Goal: Find specific page/section: Find specific page/section

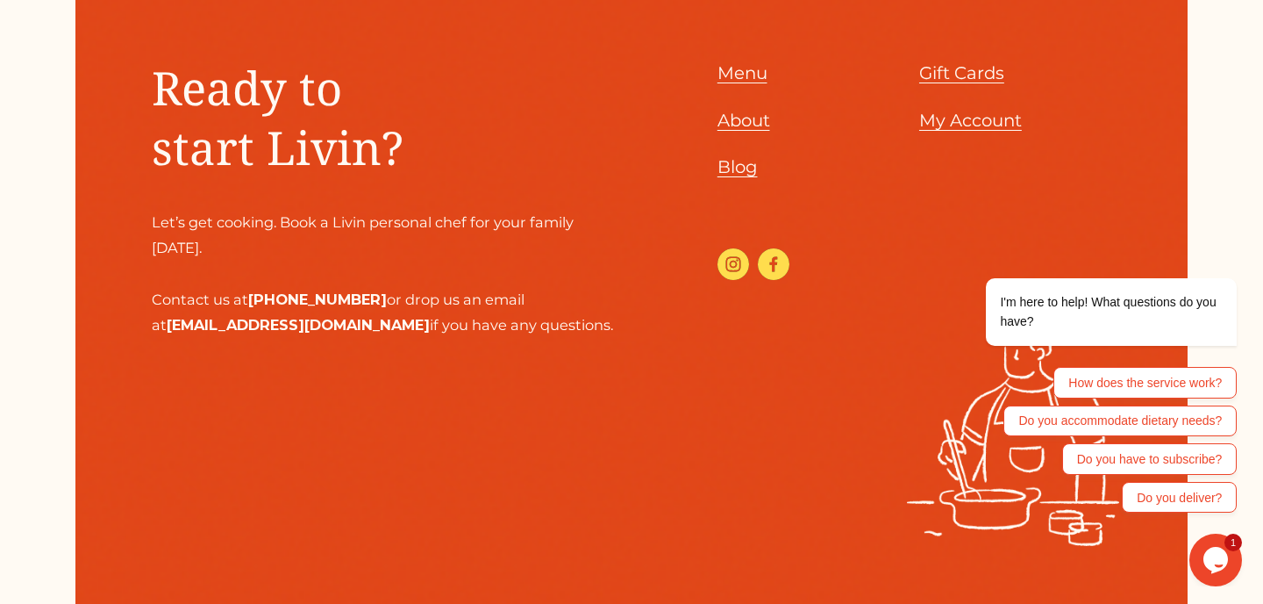
scroll to position [4406, 0]
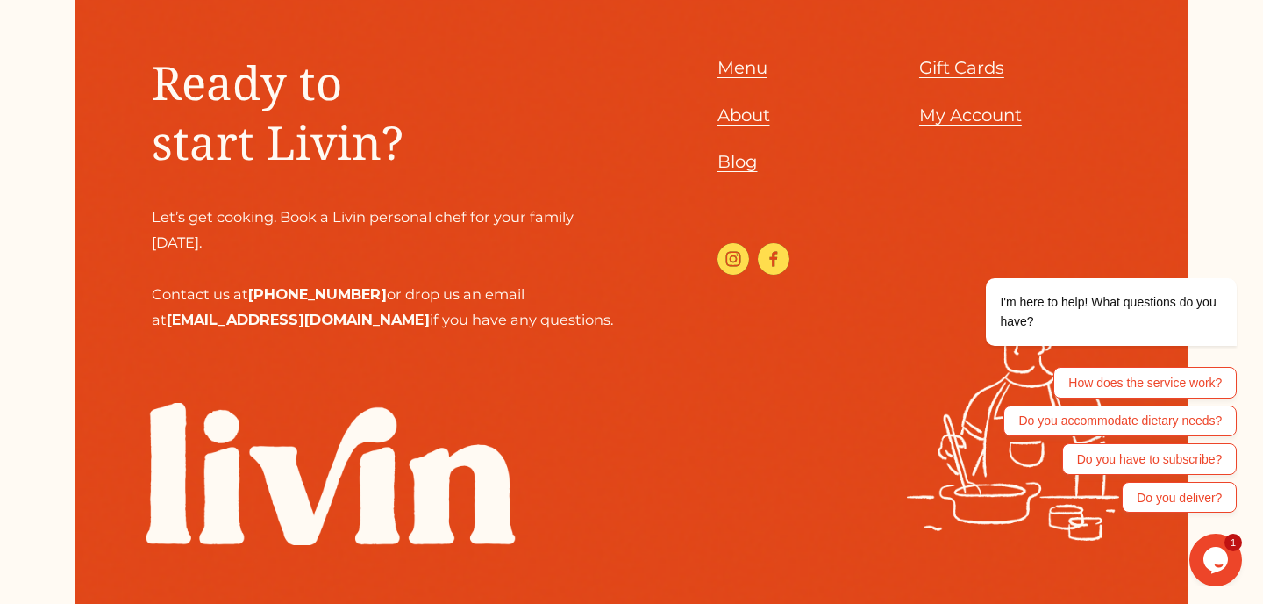
click at [743, 57] on span "Menu" at bounding box center [743, 67] width 50 height 21
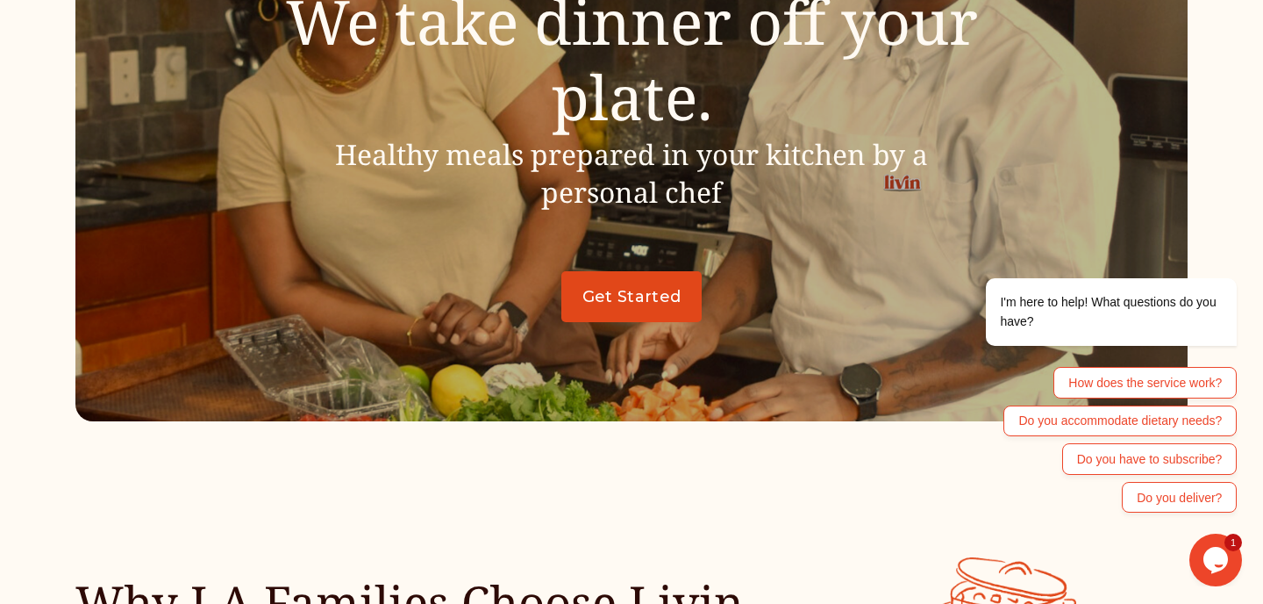
scroll to position [0, 0]
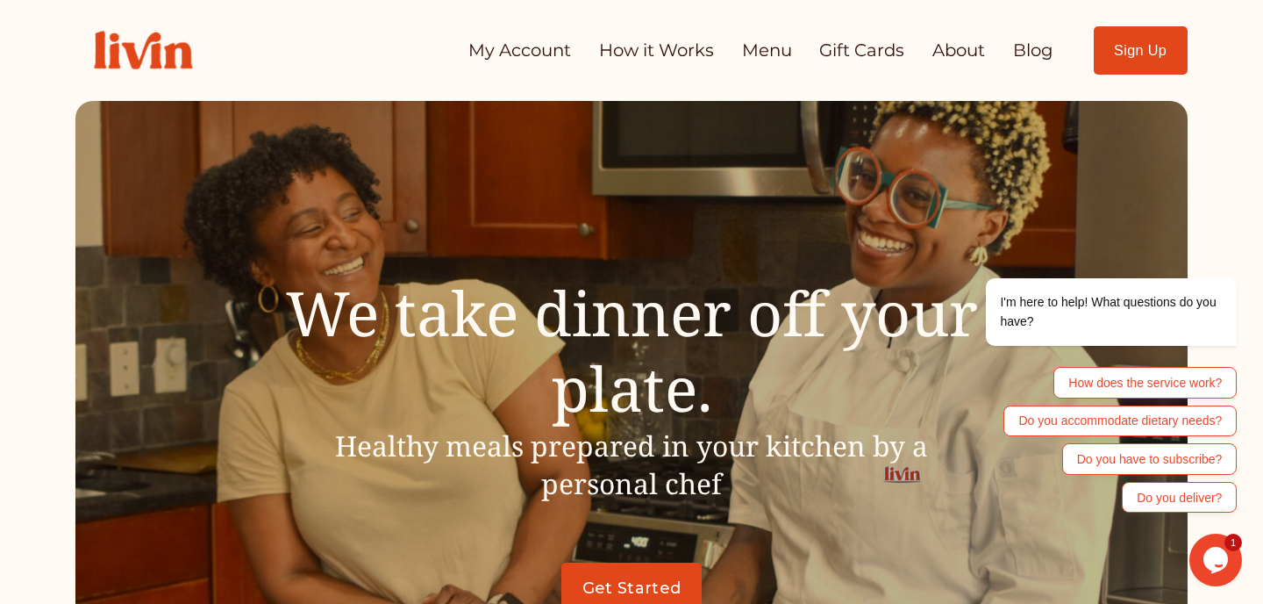
click at [762, 57] on link "Menu" at bounding box center [767, 50] width 50 height 34
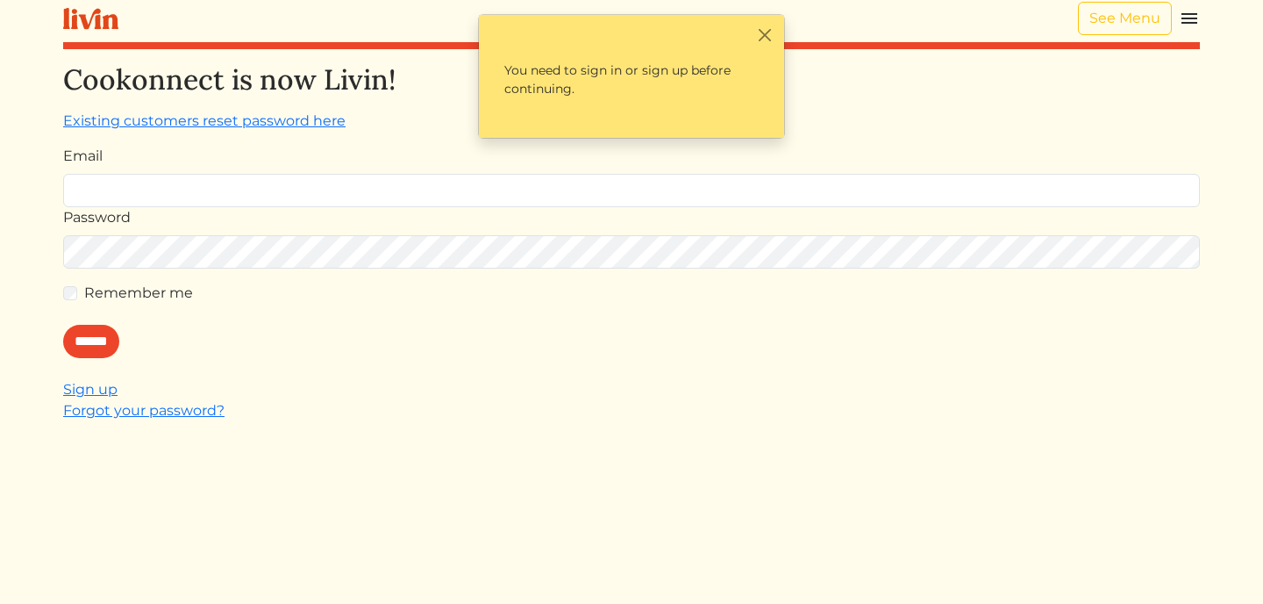
scroll to position [8, 0]
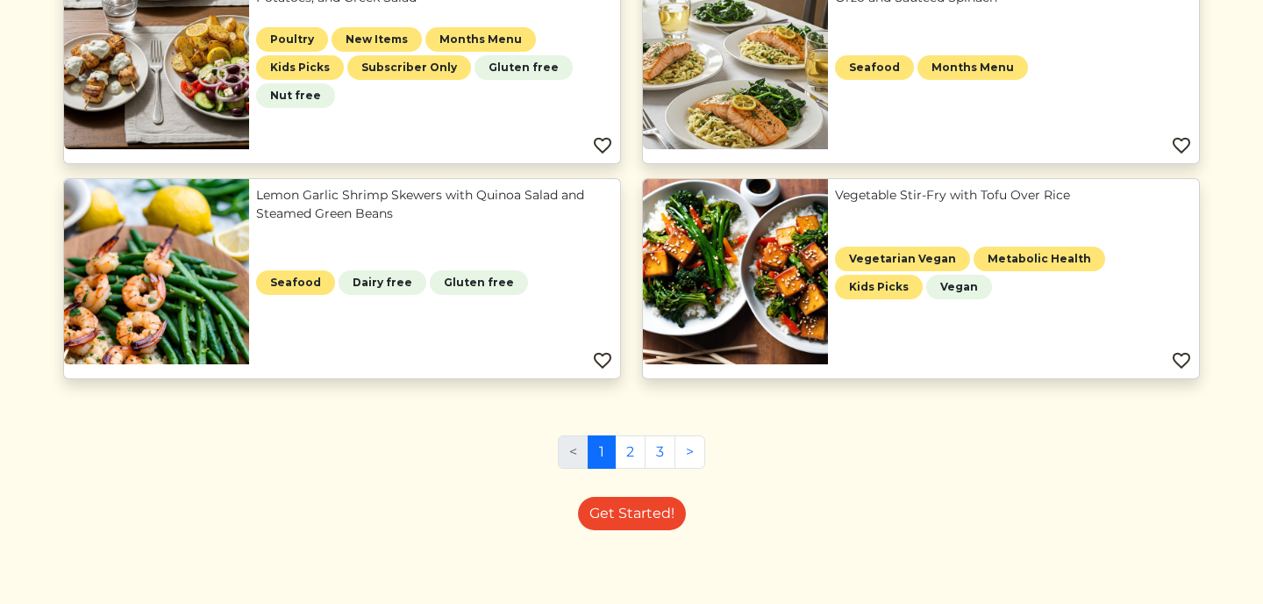
scroll to position [1348, 0]
